Goal: Task Accomplishment & Management: Manage account settings

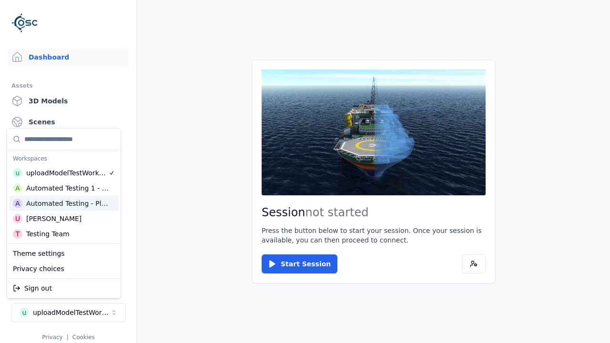
click at [64, 204] on div "Automated Testing - Playwright" at bounding box center [67, 204] width 82 height 10
click at [305, 172] on html "Support Dashboard Assets 3D Models Scenes Datasets Recordings Support Documenta…" at bounding box center [305, 171] width 610 height 343
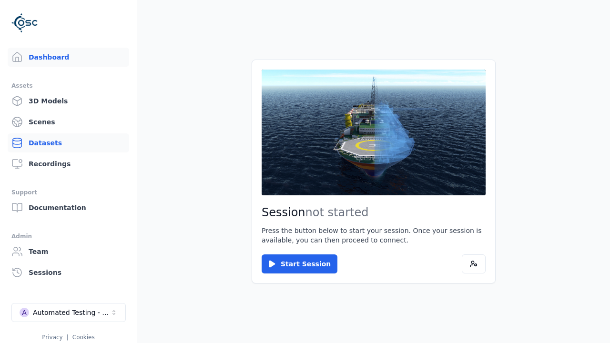
click at [68, 143] on link "Datasets" at bounding box center [69, 142] width 122 height 19
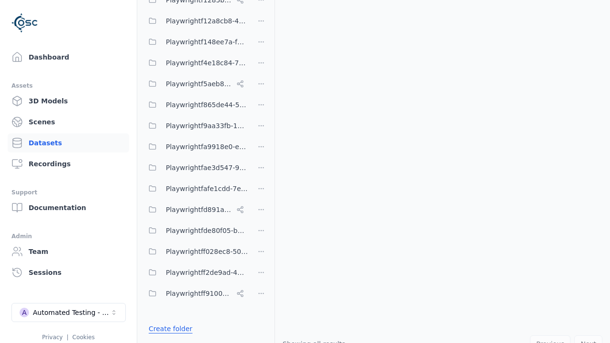
click at [168, 329] on link "Create folder" at bounding box center [171, 329] width 44 height 10
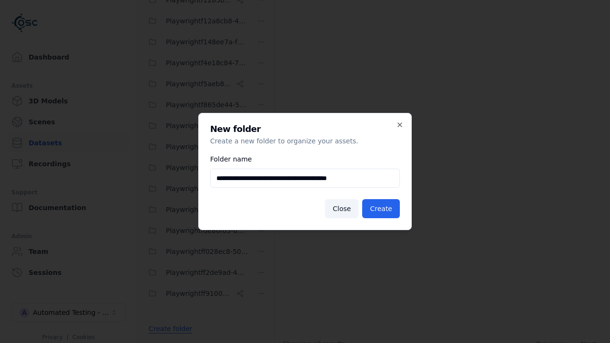
type input "**********"
click at [382, 209] on button "Create" at bounding box center [381, 208] width 38 height 19
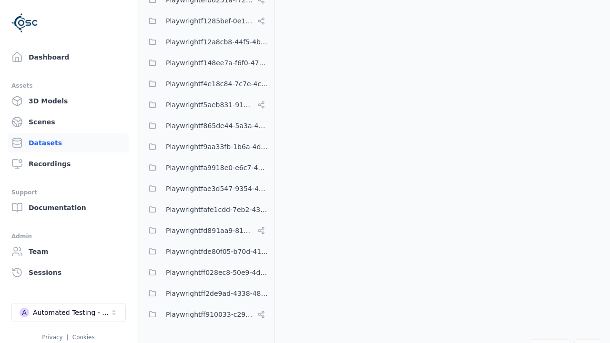
scroll to position [6943, 0]
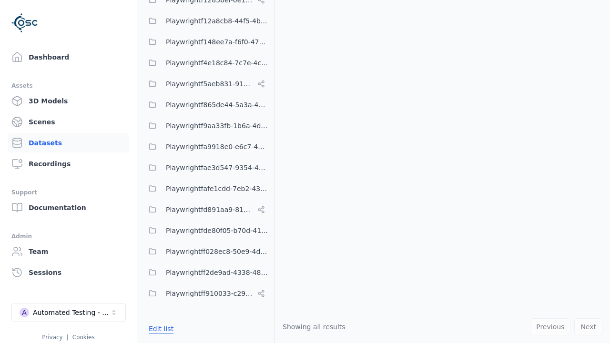
click at [159, 329] on button "Edit list" at bounding box center [161, 328] width 36 height 17
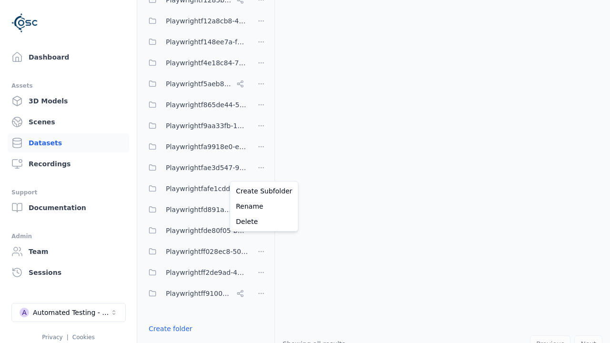
click at [261, 172] on html "Support Dashboard Assets 3D Models Scenes Datasets Recordings Support Documenta…" at bounding box center [305, 171] width 610 height 343
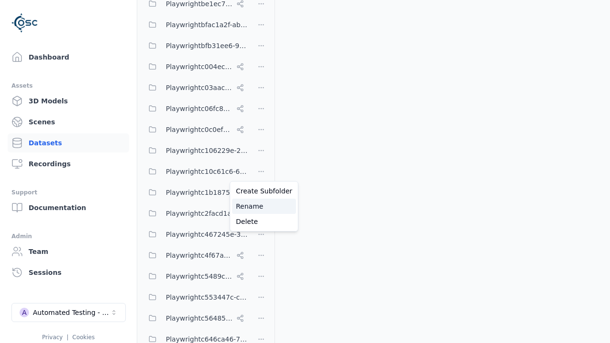
click at [261, 206] on div "Rename" at bounding box center [264, 206] width 64 height 15
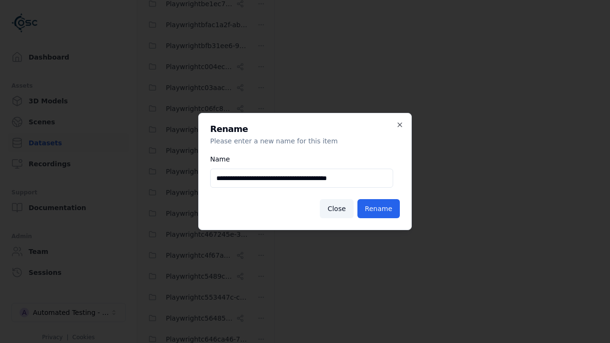
click at [302, 178] on input "**********" at bounding box center [301, 178] width 183 height 19
type input "**********"
click at [379, 209] on button "Rename" at bounding box center [379, 208] width 42 height 19
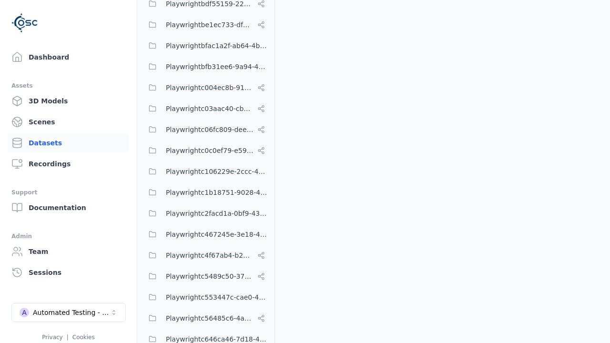
scroll to position [6943, 0]
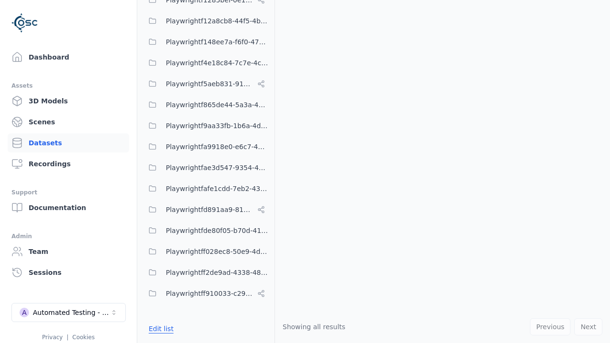
click at [159, 329] on button "Edit list" at bounding box center [161, 328] width 36 height 17
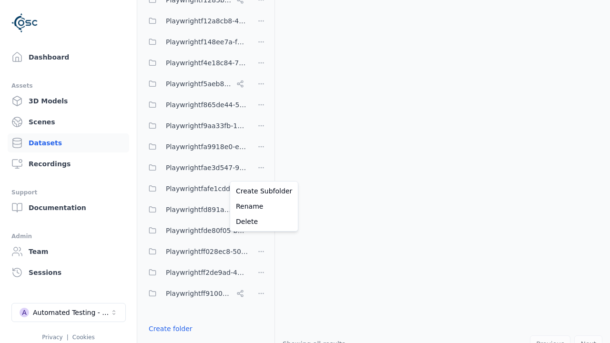
click at [261, 172] on html "Support Dashboard Assets 3D Models Scenes Datasets Recordings Support Documenta…" at bounding box center [305, 171] width 610 height 343
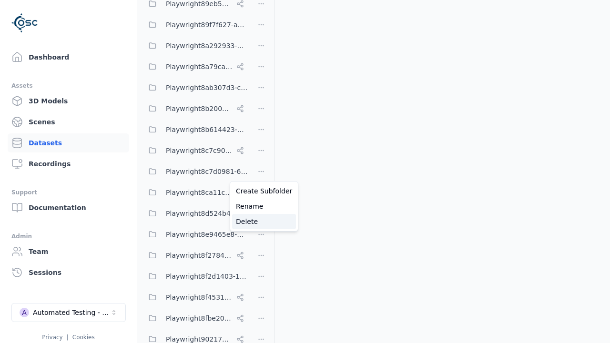
click at [261, 222] on div "Delete" at bounding box center [264, 221] width 64 height 15
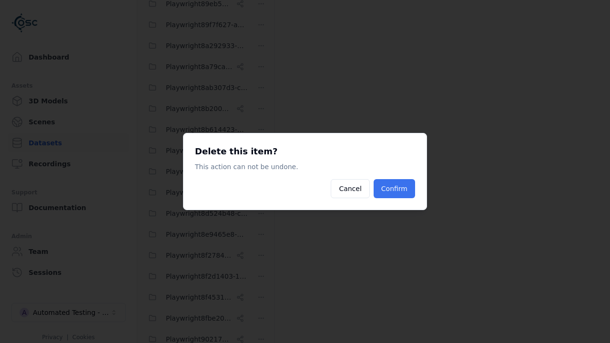
click at [396, 189] on button "Confirm" at bounding box center [394, 188] width 41 height 19
